Goal: Task Accomplishment & Management: Manage account settings

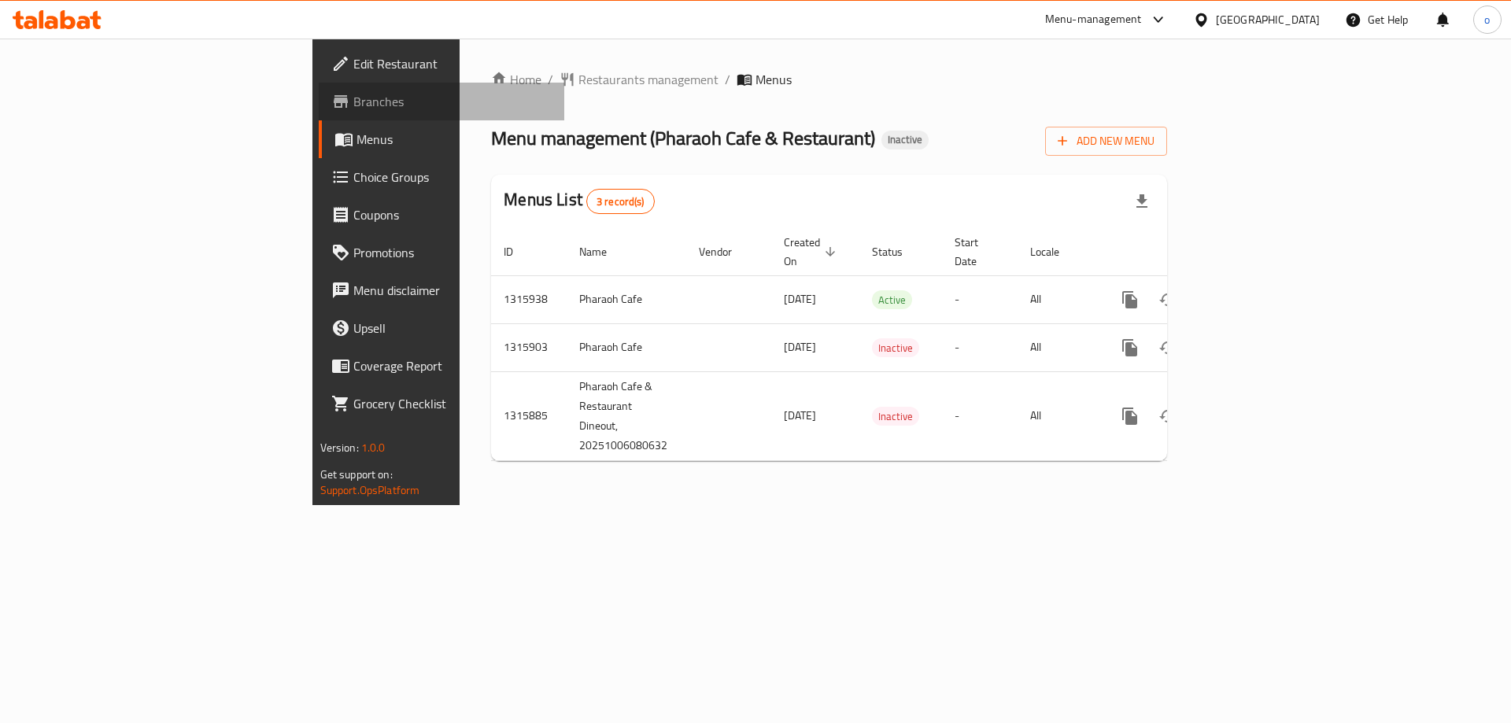
click at [353, 107] on span "Branches" at bounding box center [452, 101] width 199 height 19
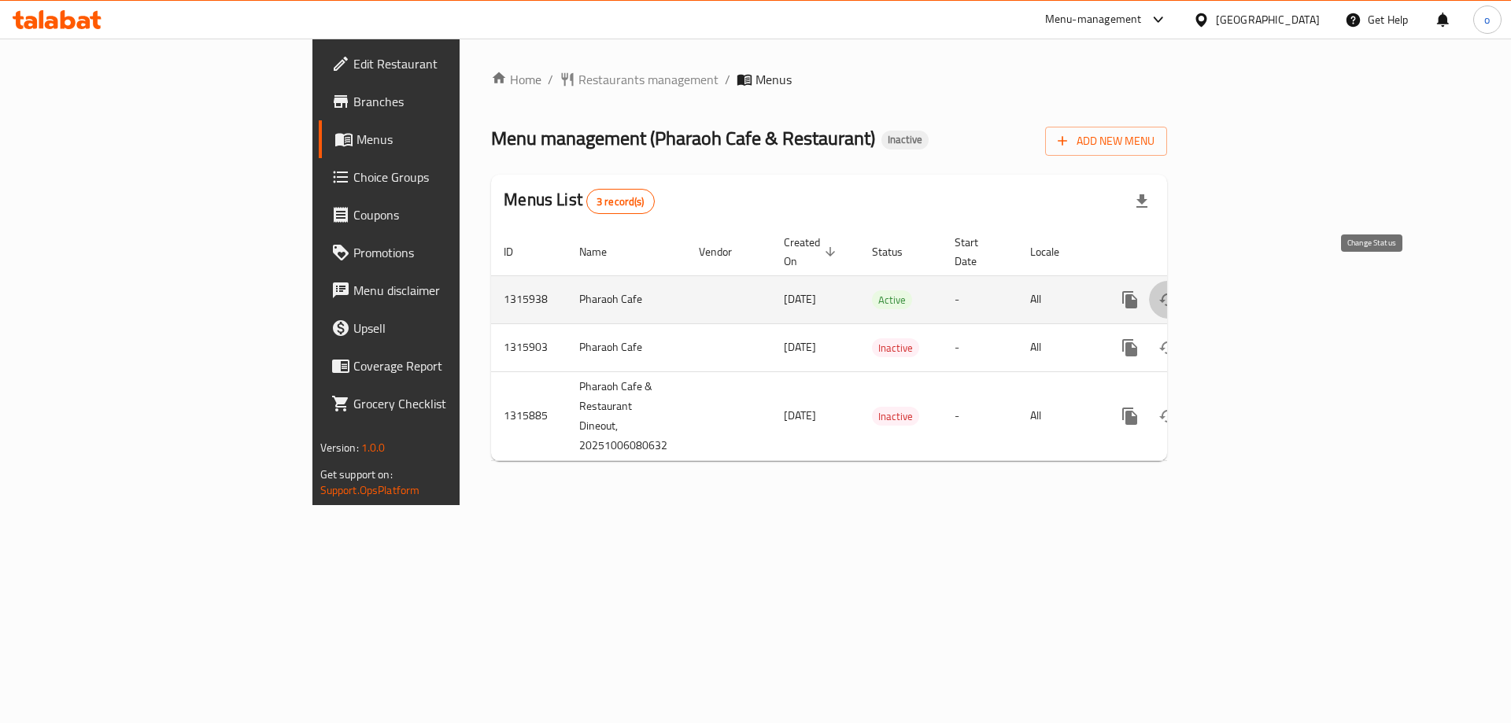
click at [1177, 290] on icon "enhanced table" at bounding box center [1167, 299] width 19 height 19
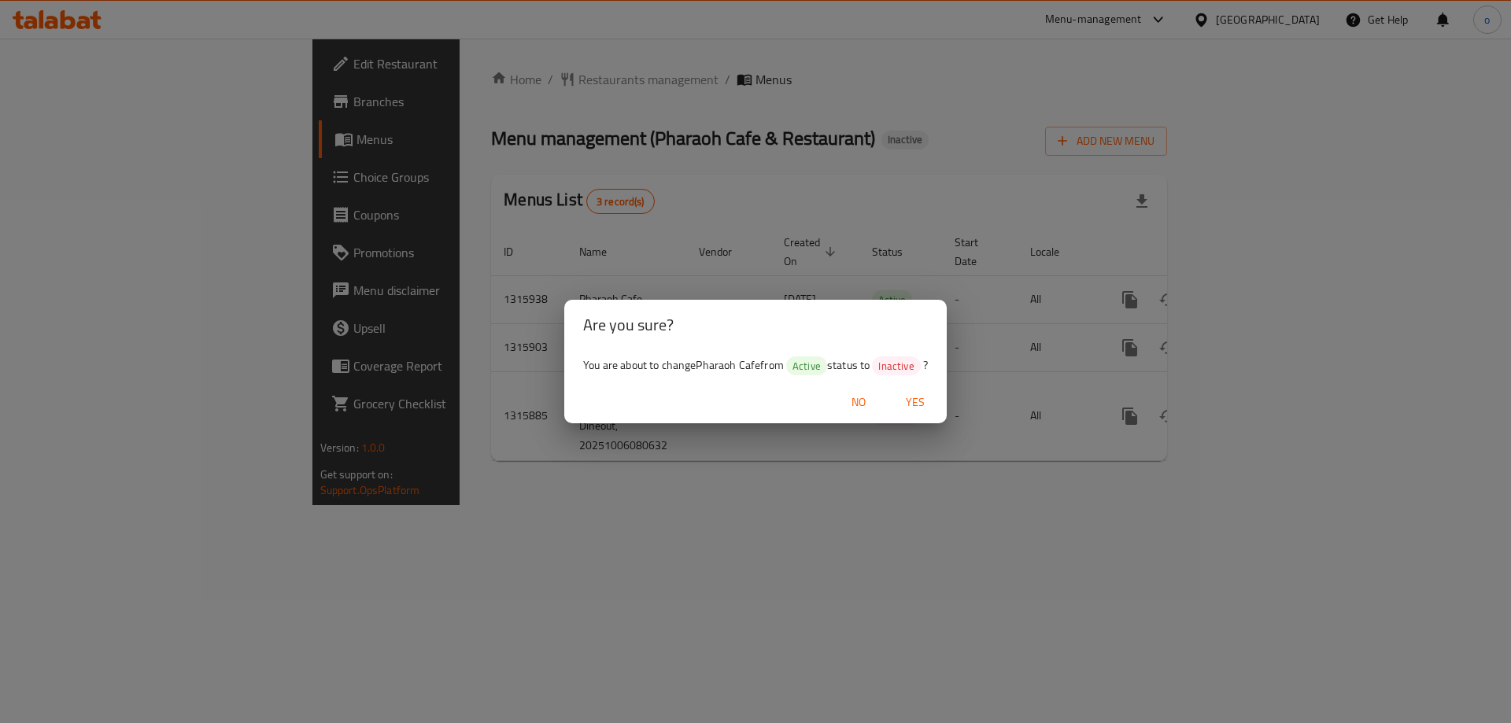
click at [908, 395] on span "Yes" at bounding box center [915, 403] width 38 height 20
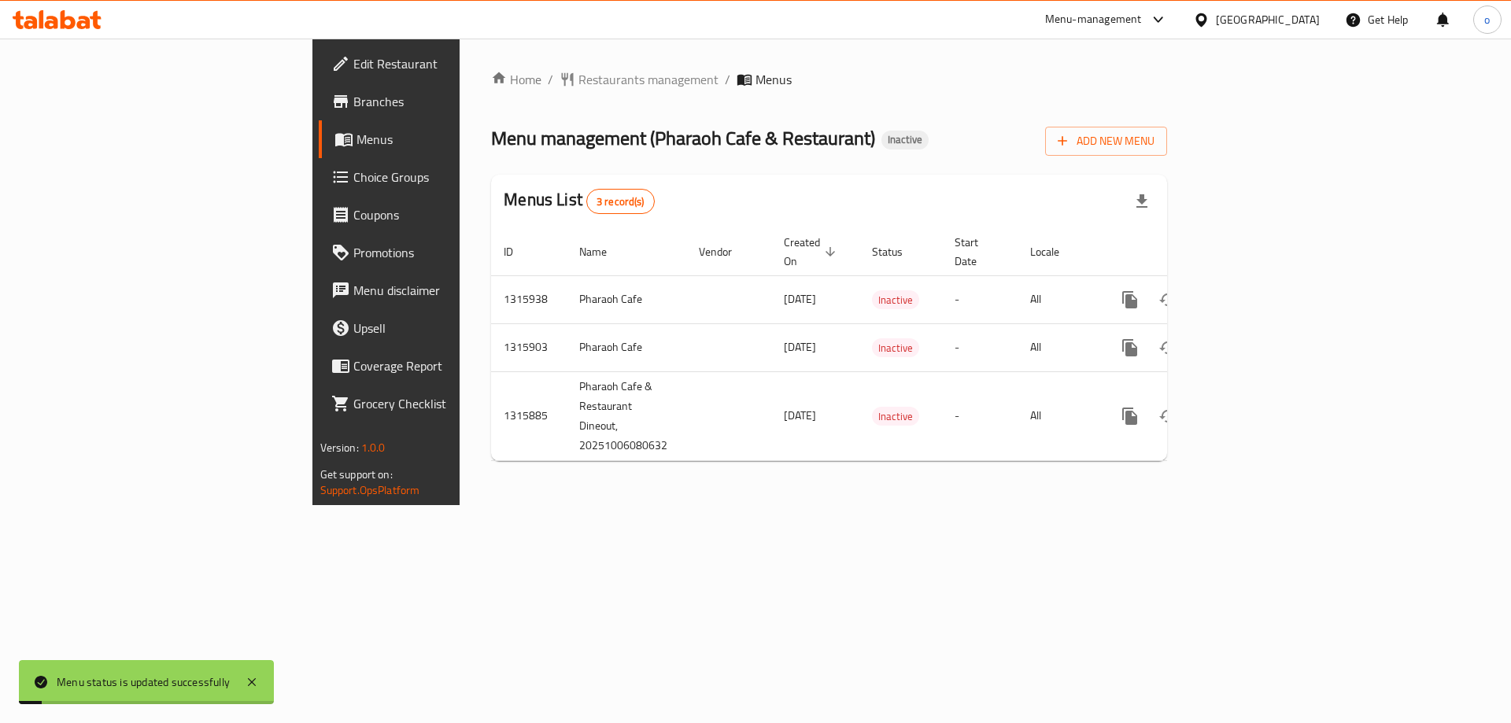
click at [798, 493] on div "Home / Restaurants management / Menus Menu management ( Pharaoh Cafe & Restaura…" at bounding box center [829, 272] width 739 height 467
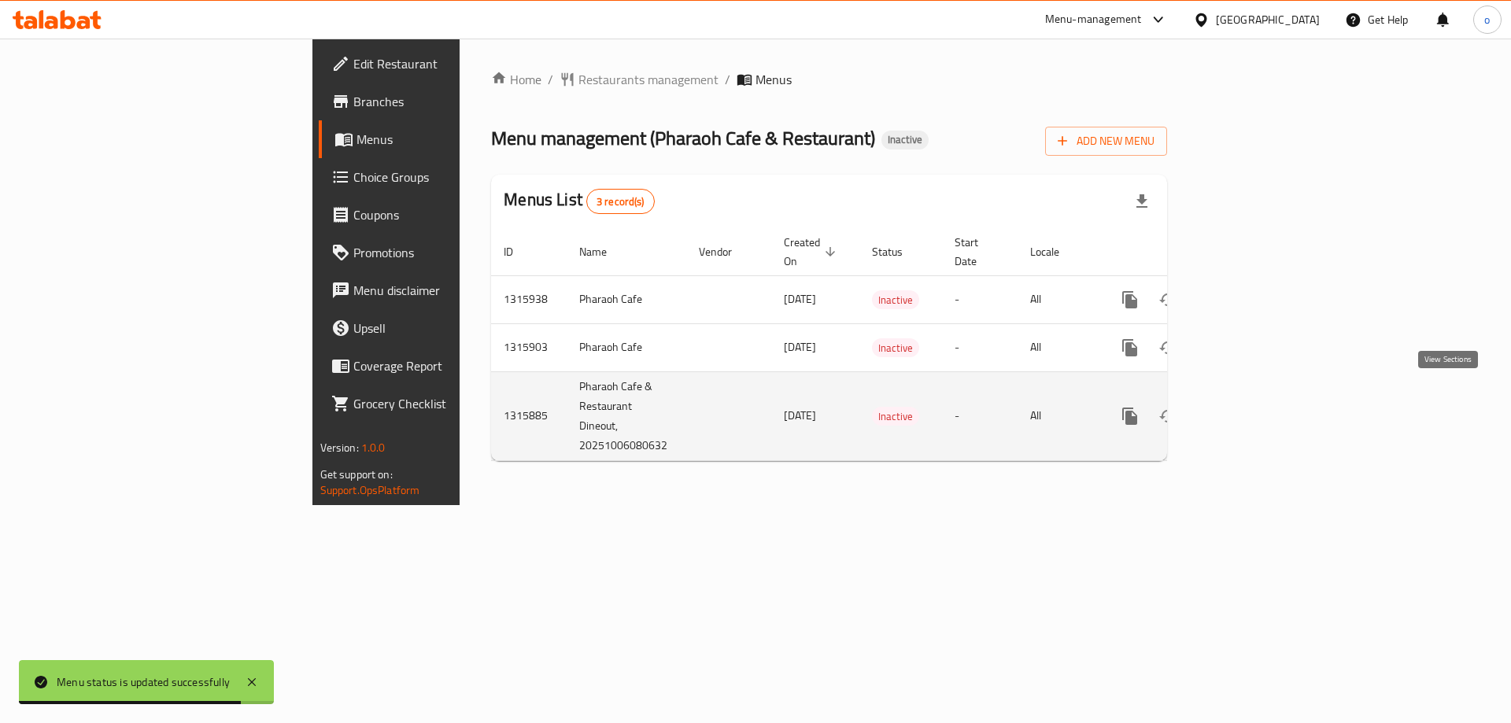
click at [1262, 401] on link "enhanced table" at bounding box center [1243, 416] width 38 height 38
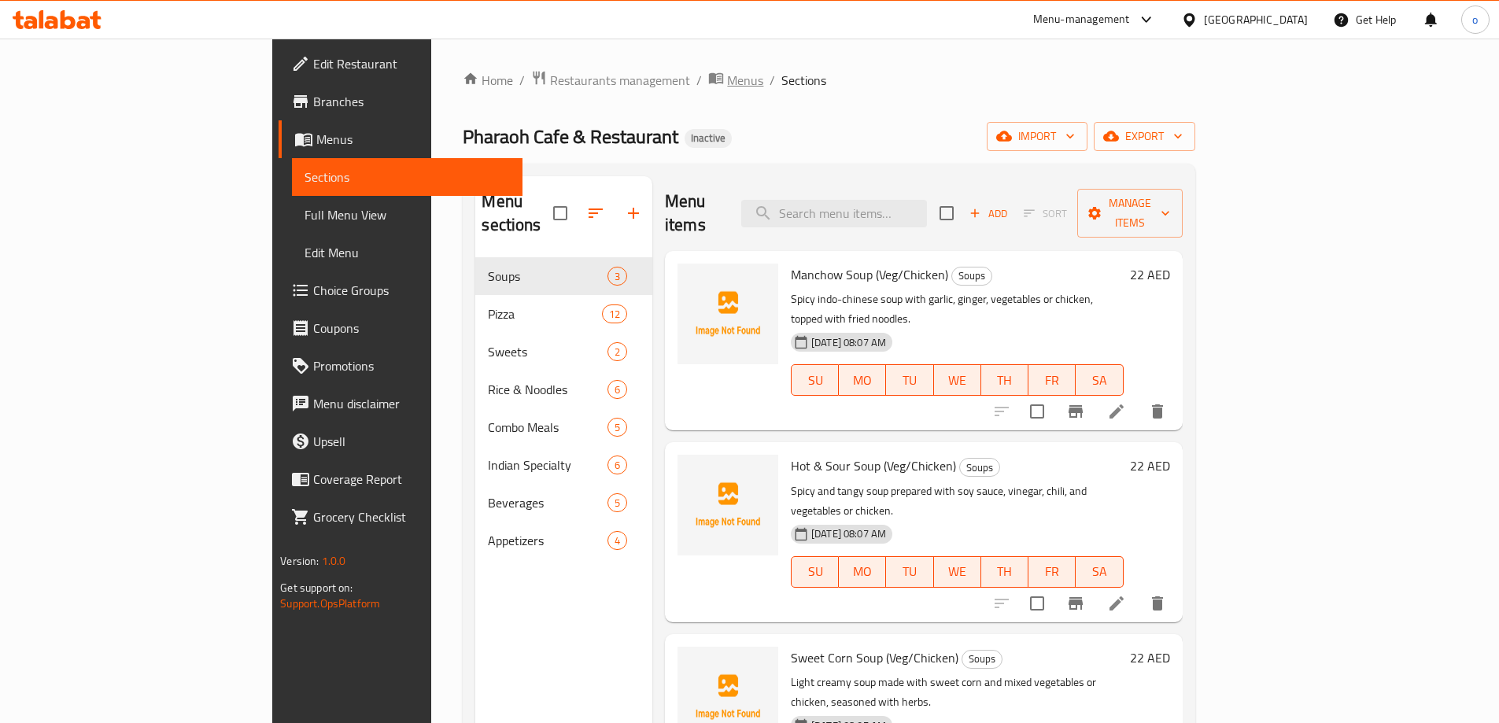
click at [727, 86] on span "Menus" at bounding box center [745, 80] width 36 height 19
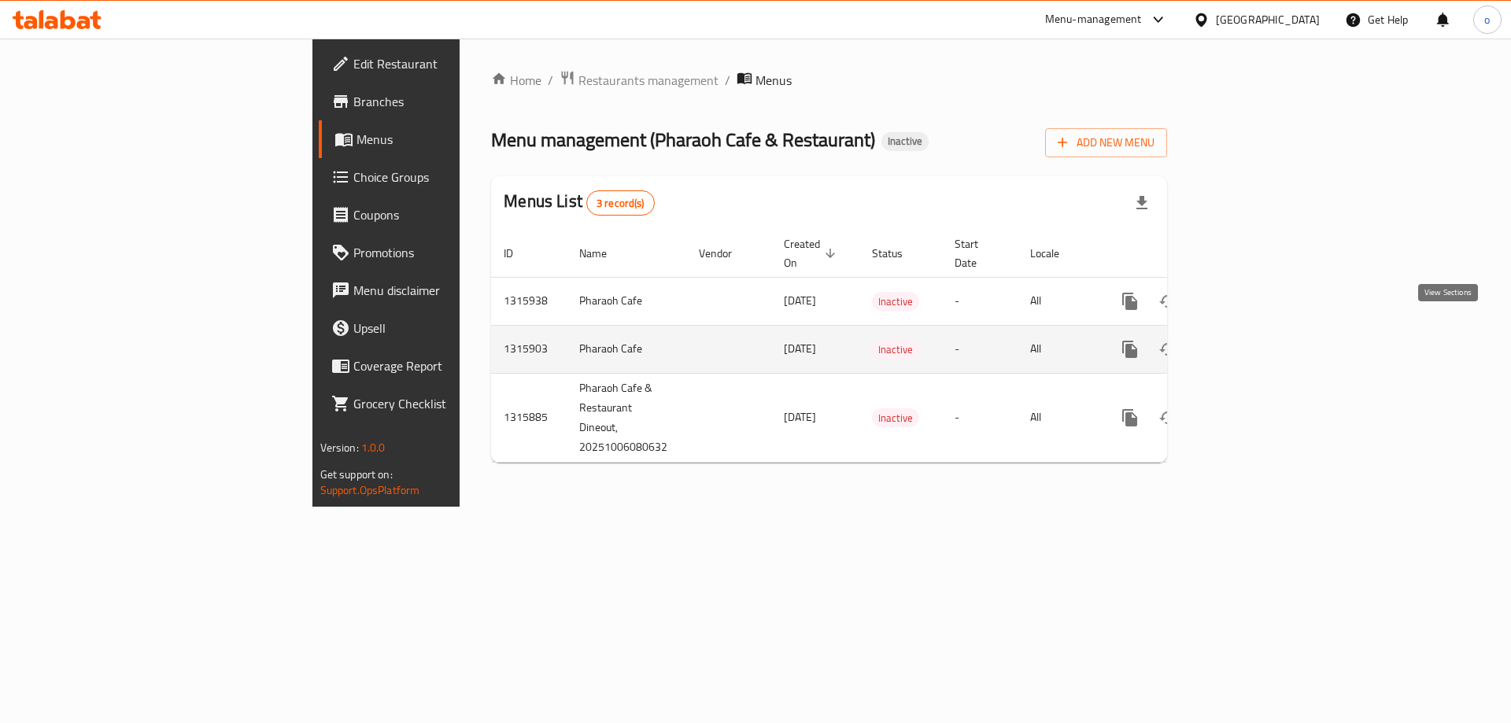
click at [1262, 331] on link "enhanced table" at bounding box center [1243, 350] width 38 height 38
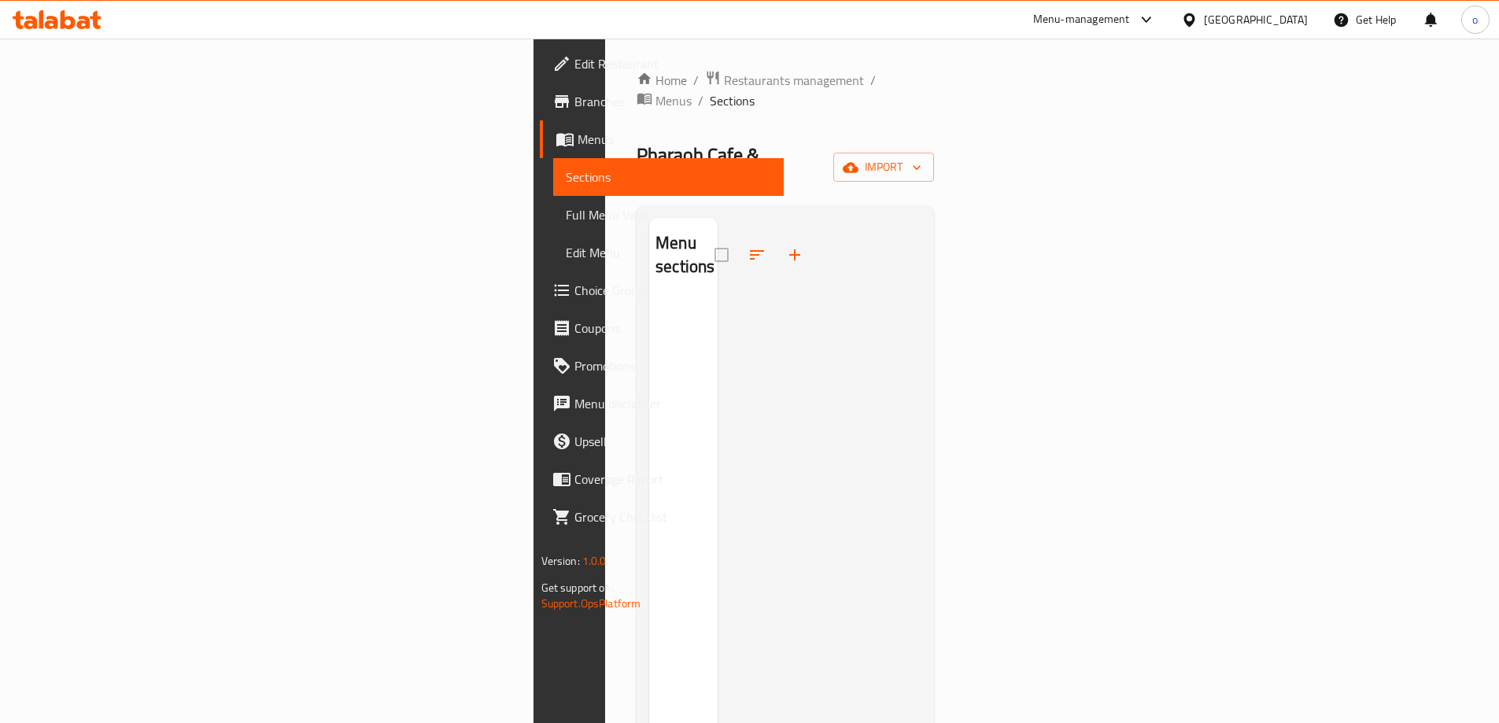
click at [637, 94] on div "Home / Restaurants management / Menus / Sections Pharaoh Cafe & Restaurant Inac…" at bounding box center [785, 512] width 297 height 884
click at [656, 91] on span "Menus" at bounding box center [674, 100] width 36 height 19
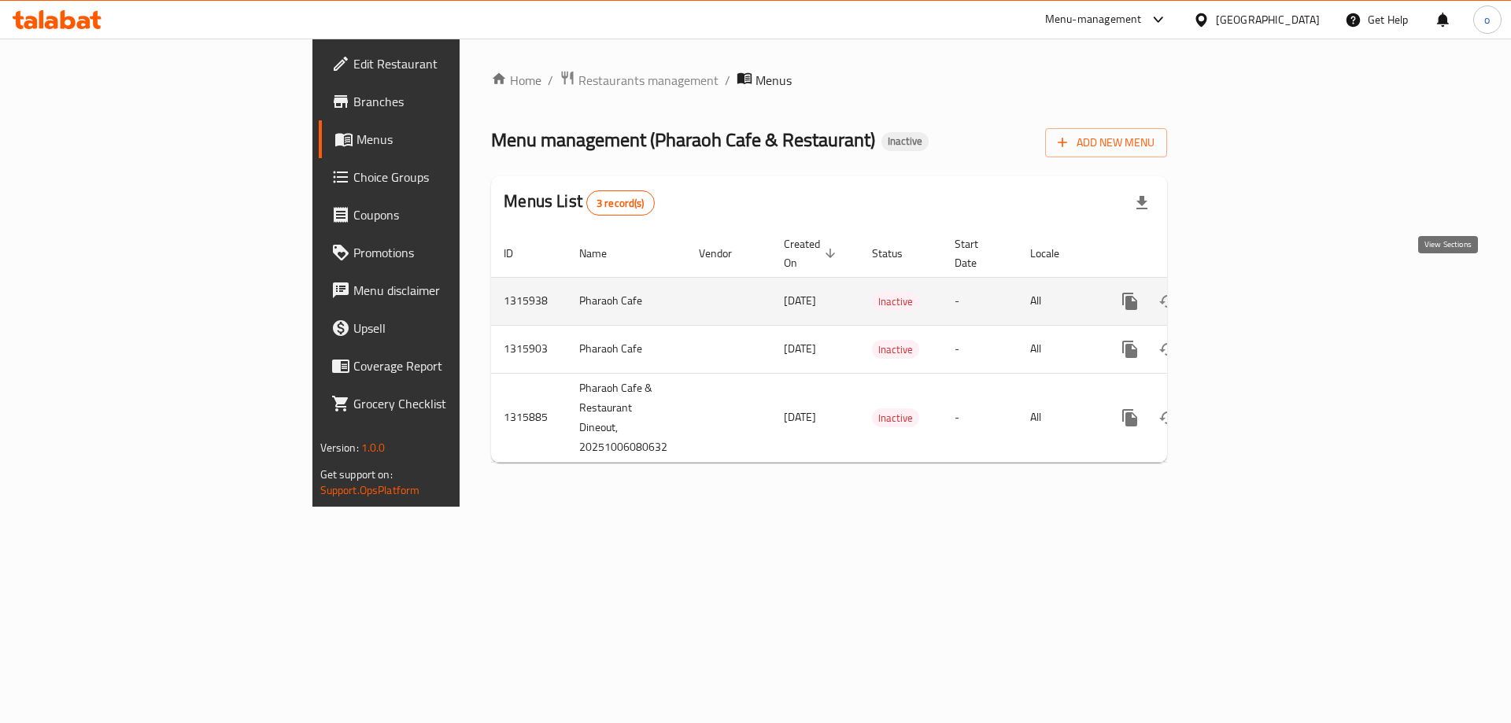
click at [1262, 283] on link "enhanced table" at bounding box center [1243, 302] width 38 height 38
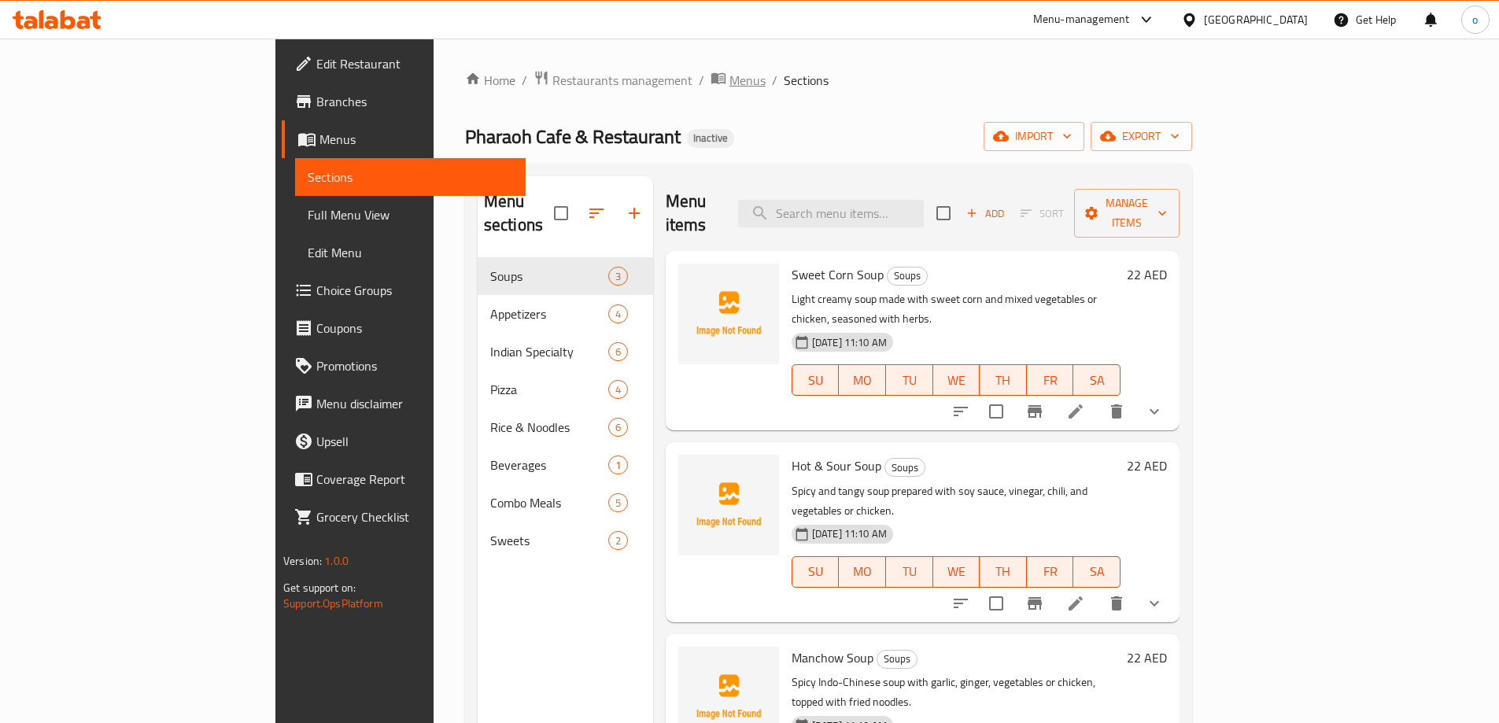
click at [729, 90] on span "Menus" at bounding box center [747, 80] width 36 height 19
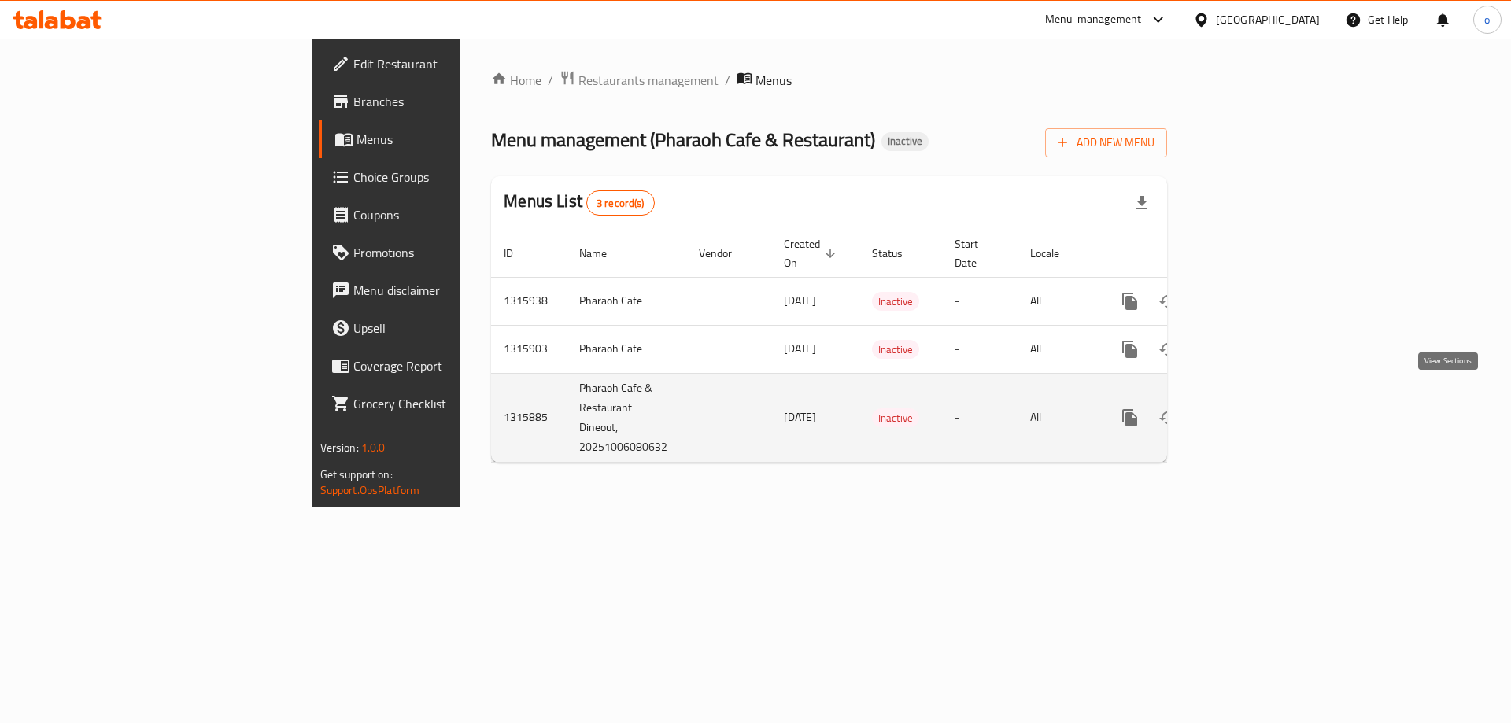
click at [1250, 411] on icon "enhanced table" at bounding box center [1243, 418] width 14 height 14
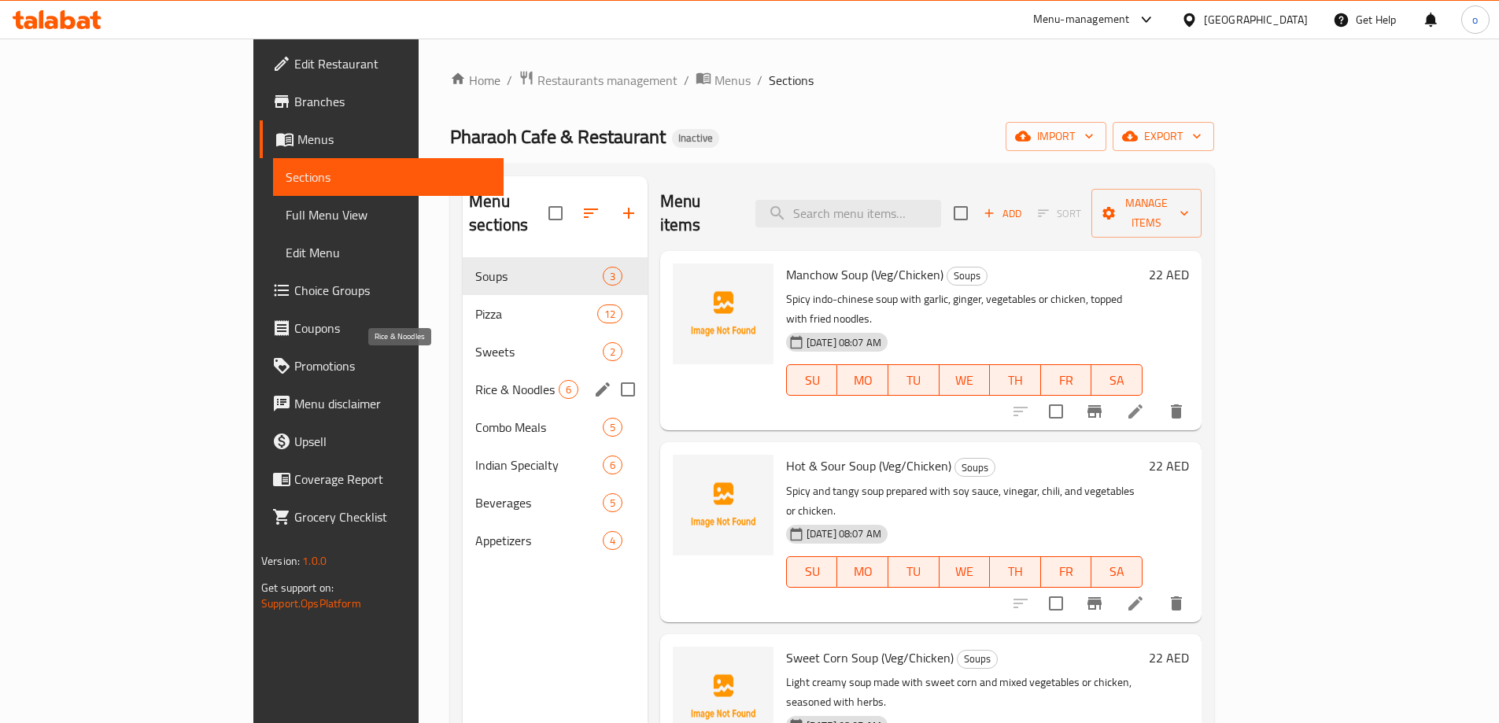
click at [475, 380] on span "Rice & Noodles" at bounding box center [516, 389] width 83 height 19
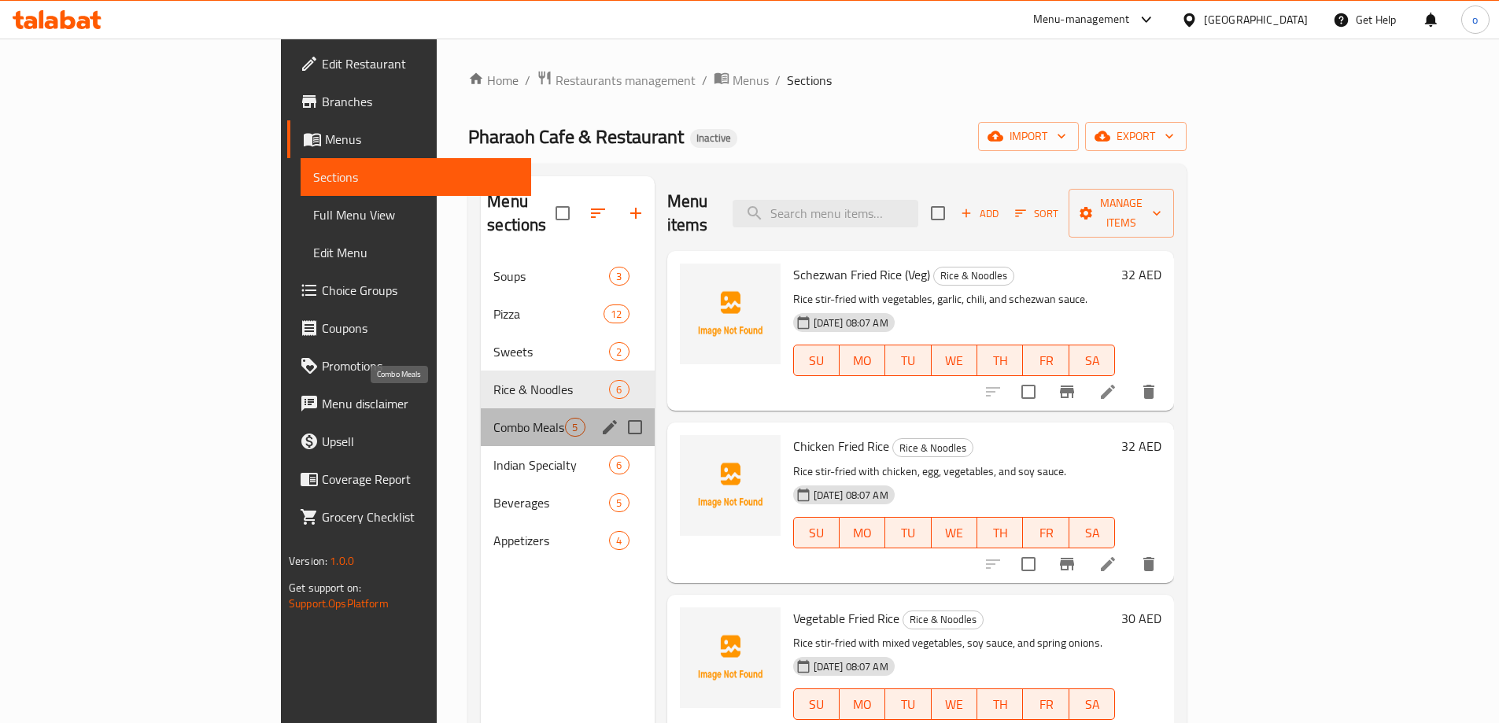
click at [493, 418] on span "Combo Meals" at bounding box center [529, 427] width 72 height 19
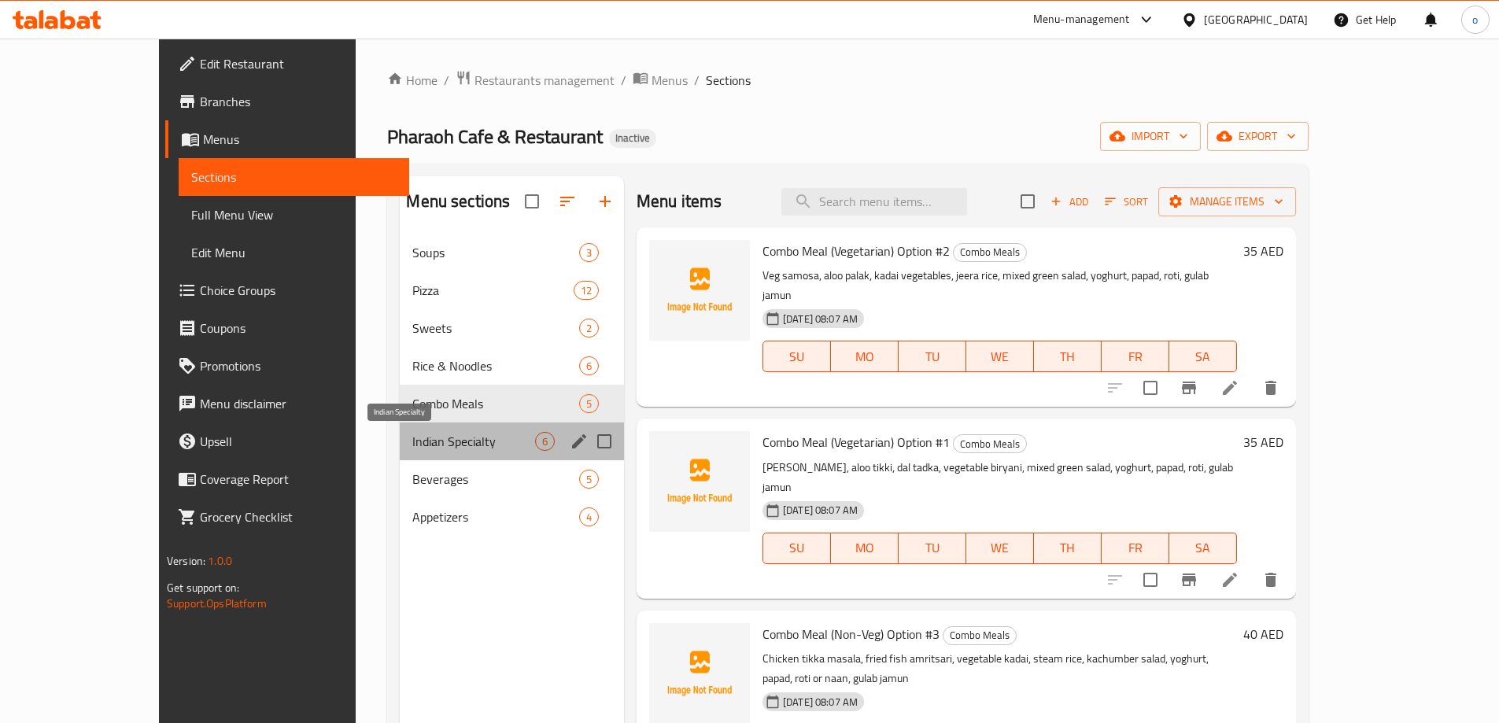
click at [412, 442] on span "Indian Specialty" at bounding box center [473, 441] width 122 height 19
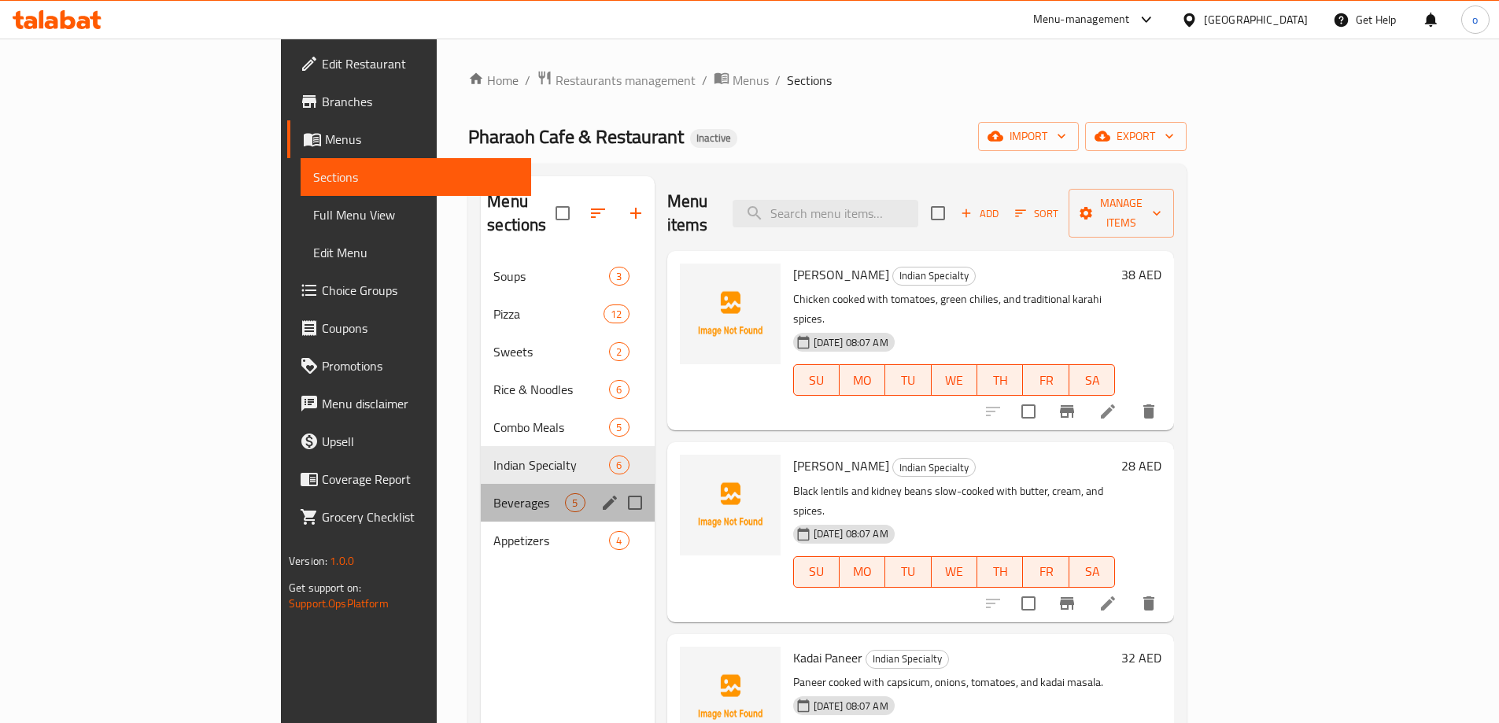
click at [481, 484] on div "Beverages 5" at bounding box center [567, 503] width 173 height 38
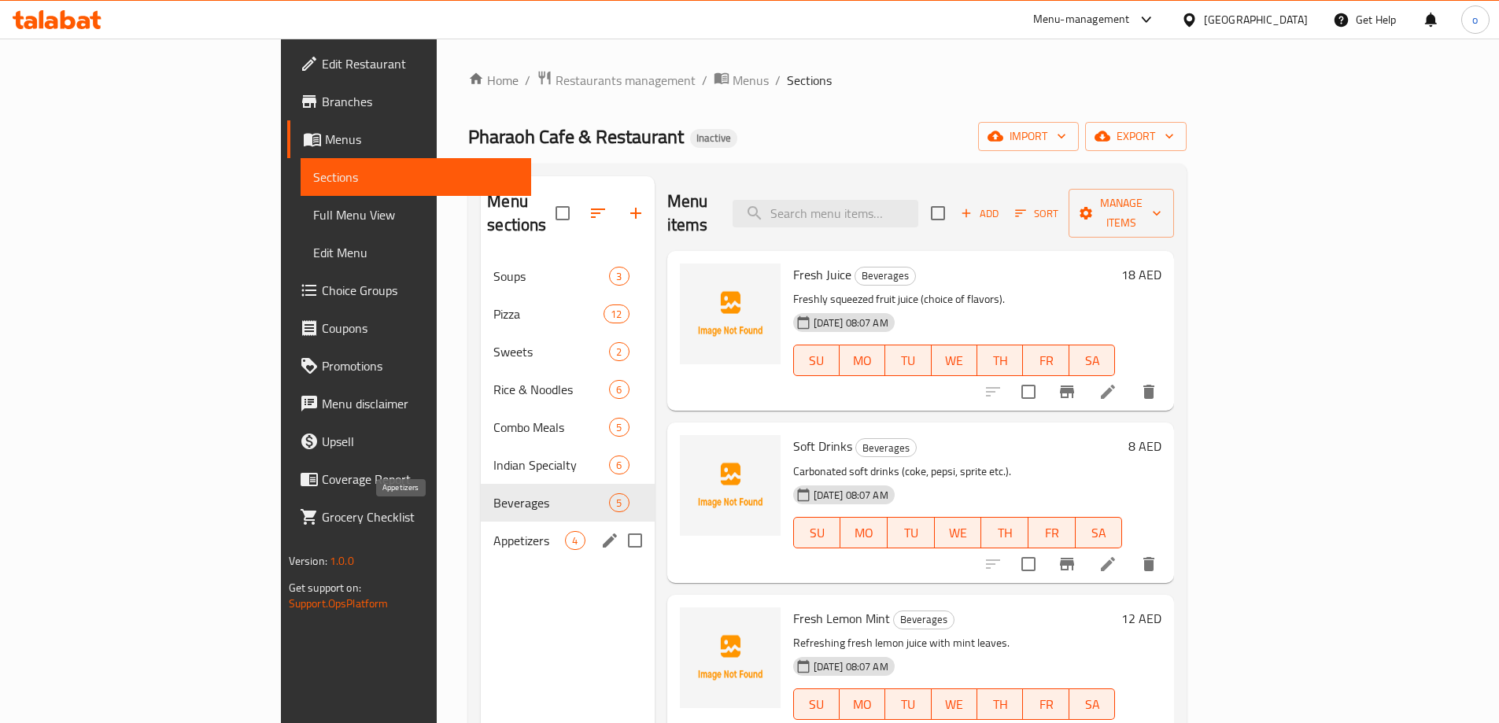
click at [493, 531] on span "Appetizers" at bounding box center [529, 540] width 72 height 19
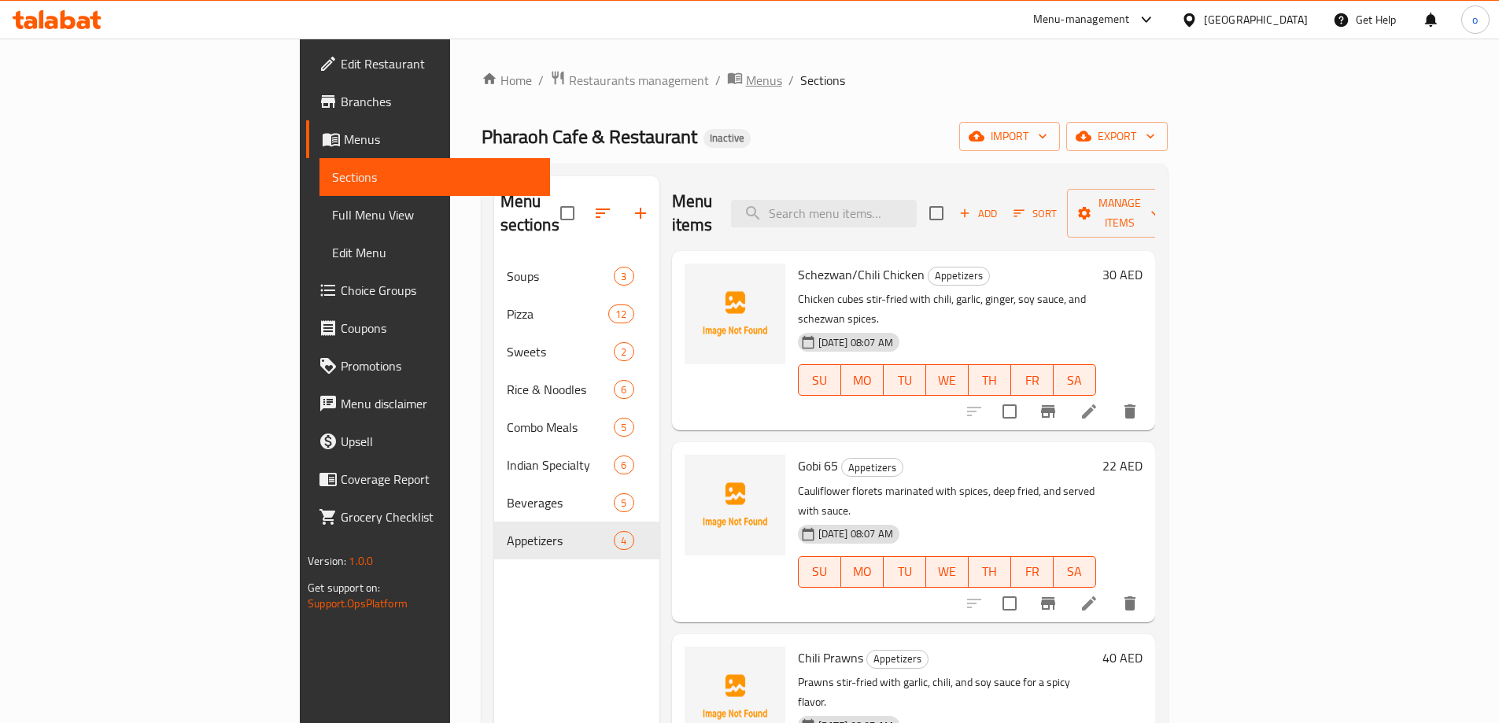
click at [746, 87] on span "Menus" at bounding box center [764, 80] width 36 height 19
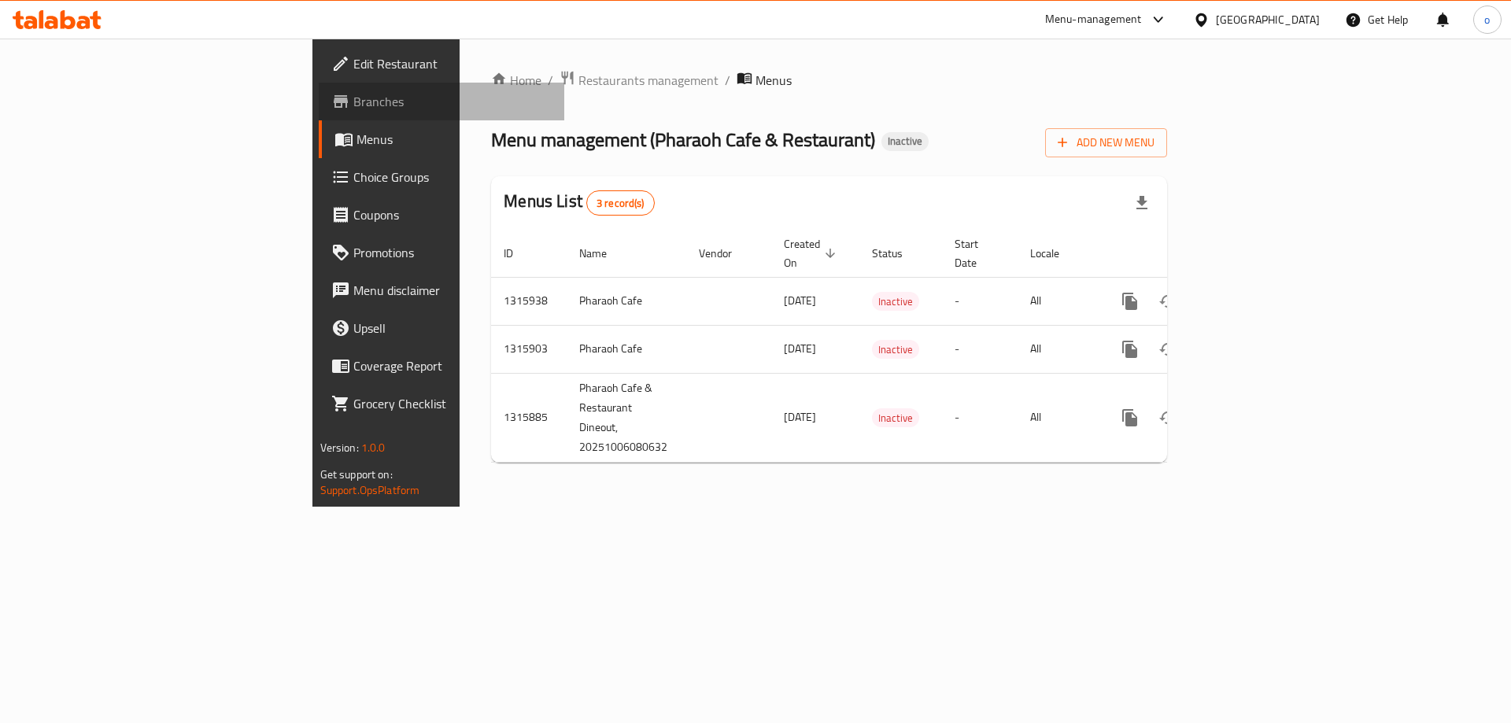
click at [353, 107] on span "Branches" at bounding box center [452, 101] width 199 height 19
click at [353, 106] on span "Branches" at bounding box center [452, 101] width 199 height 19
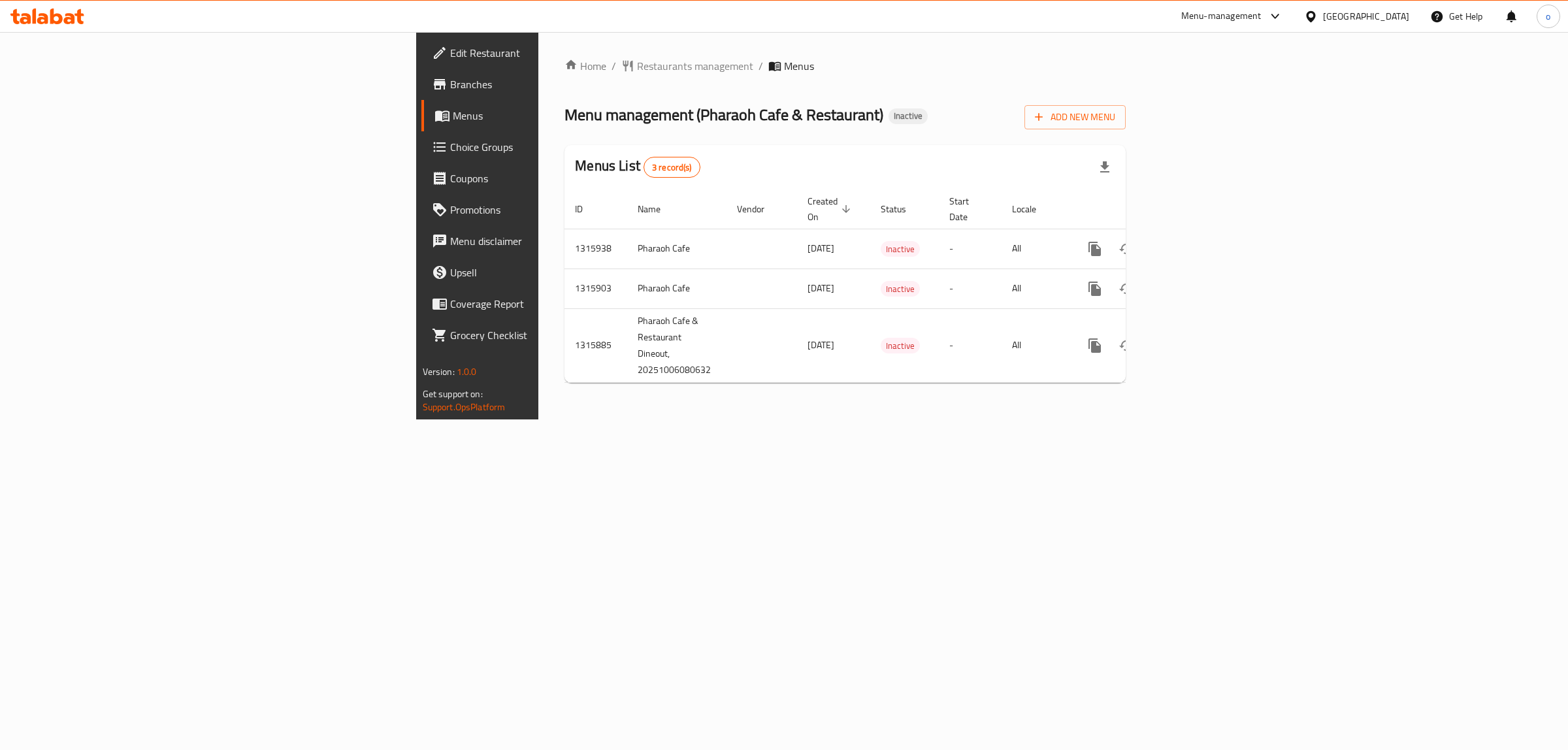
click at [450, 51] on span "Edit Restaurant" at bounding box center [559, 52] width 217 height 16
